Goal: Book appointment/travel/reservation

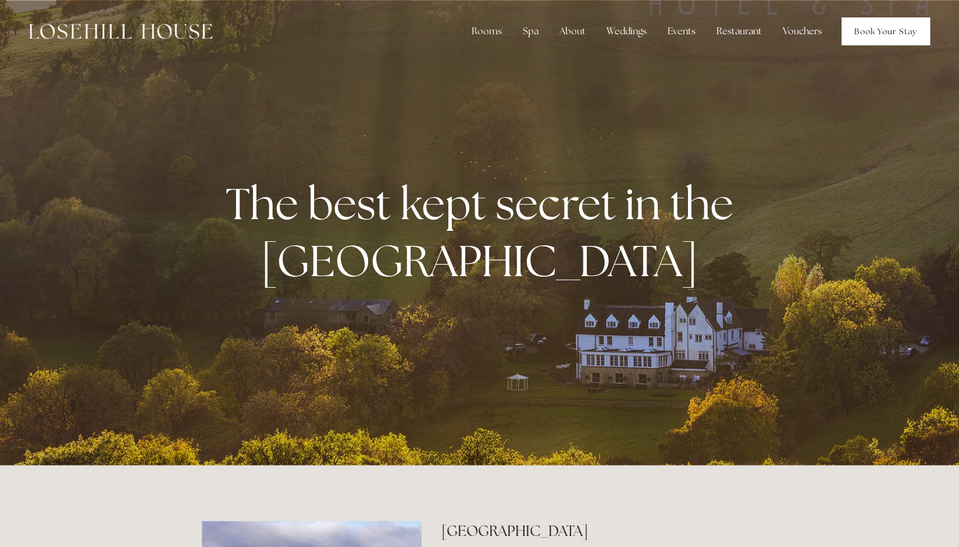
click at [900, 33] on link "Book Your Stay" at bounding box center [885, 31] width 88 height 28
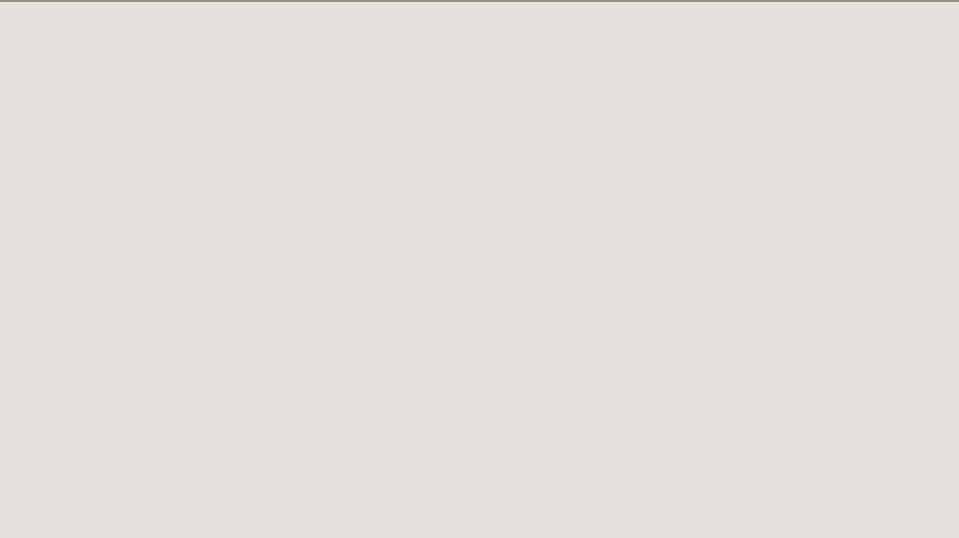
scroll to position [63, 0]
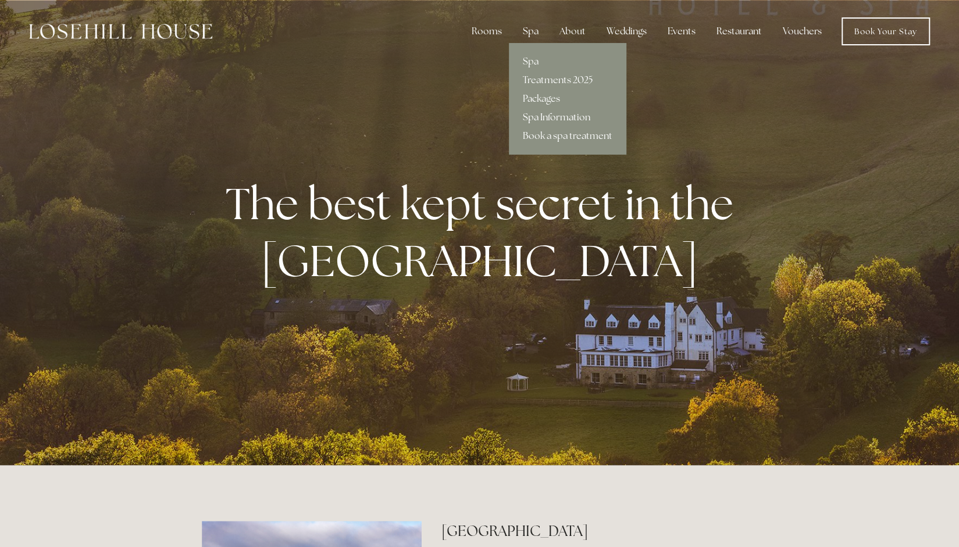
click at [536, 117] on link "Spa Information" at bounding box center [567, 117] width 117 height 19
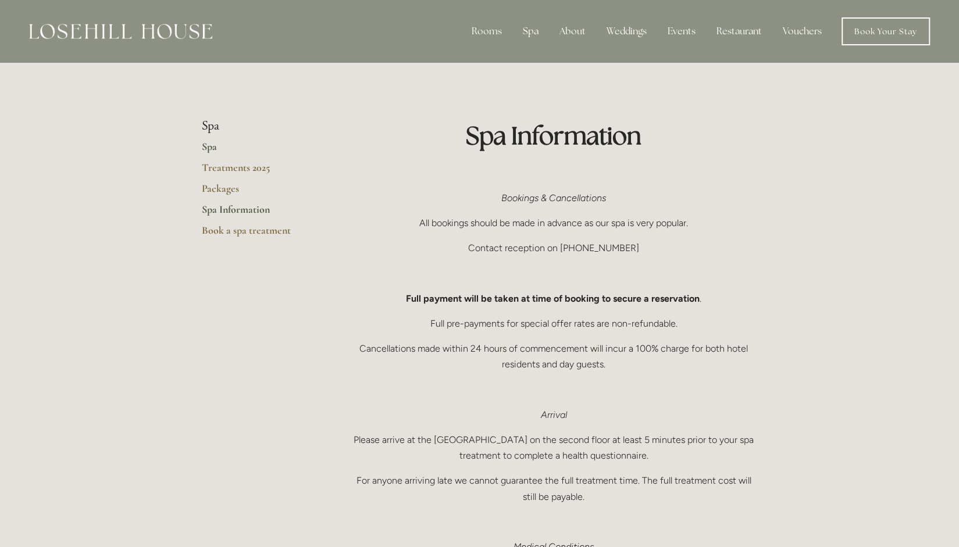
click at [209, 150] on link "Spa" at bounding box center [257, 150] width 111 height 21
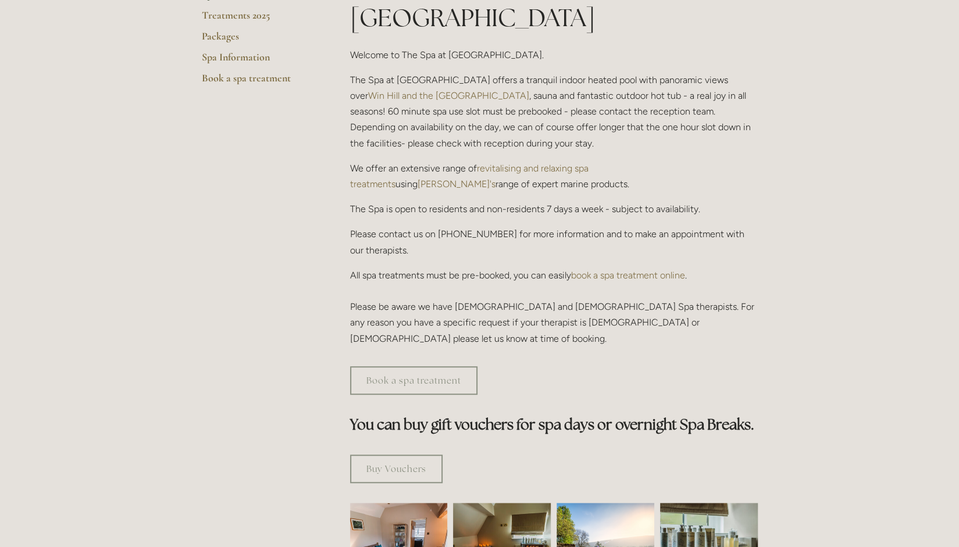
scroll to position [116, 0]
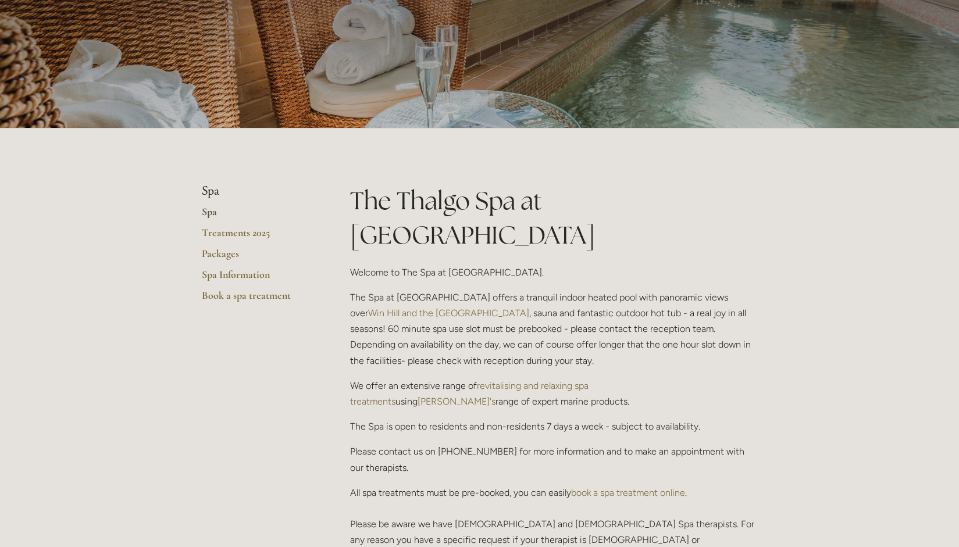
click at [649, 446] on div "The Thalgo Spa at Losehill House Welcome to The Spa at Losehill House. The Spa …" at bounding box center [554, 374] width 408 height 380
click at [646, 487] on link "book a spa treatment online" at bounding box center [628, 492] width 114 height 11
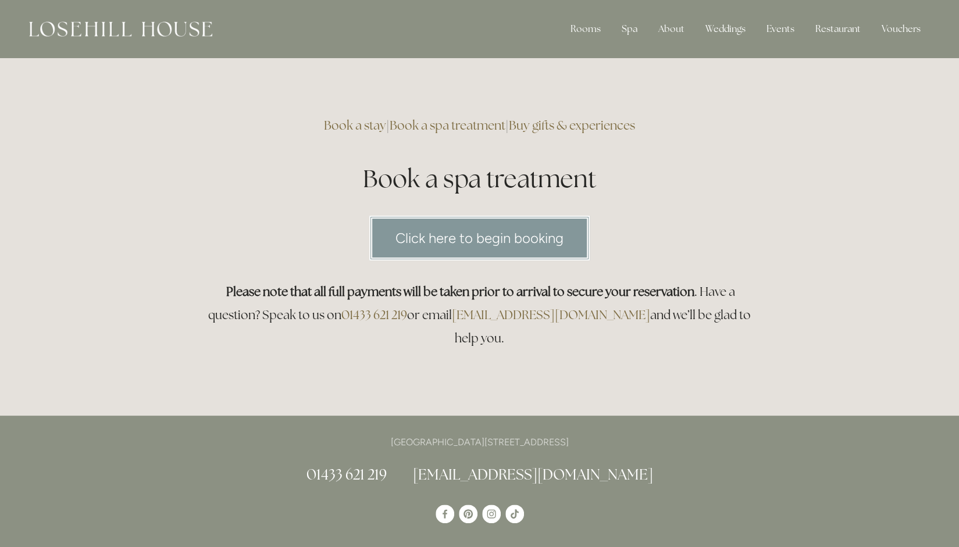
click at [556, 248] on link "Click here to begin booking" at bounding box center [479, 238] width 220 height 45
